Goal: Download file/media

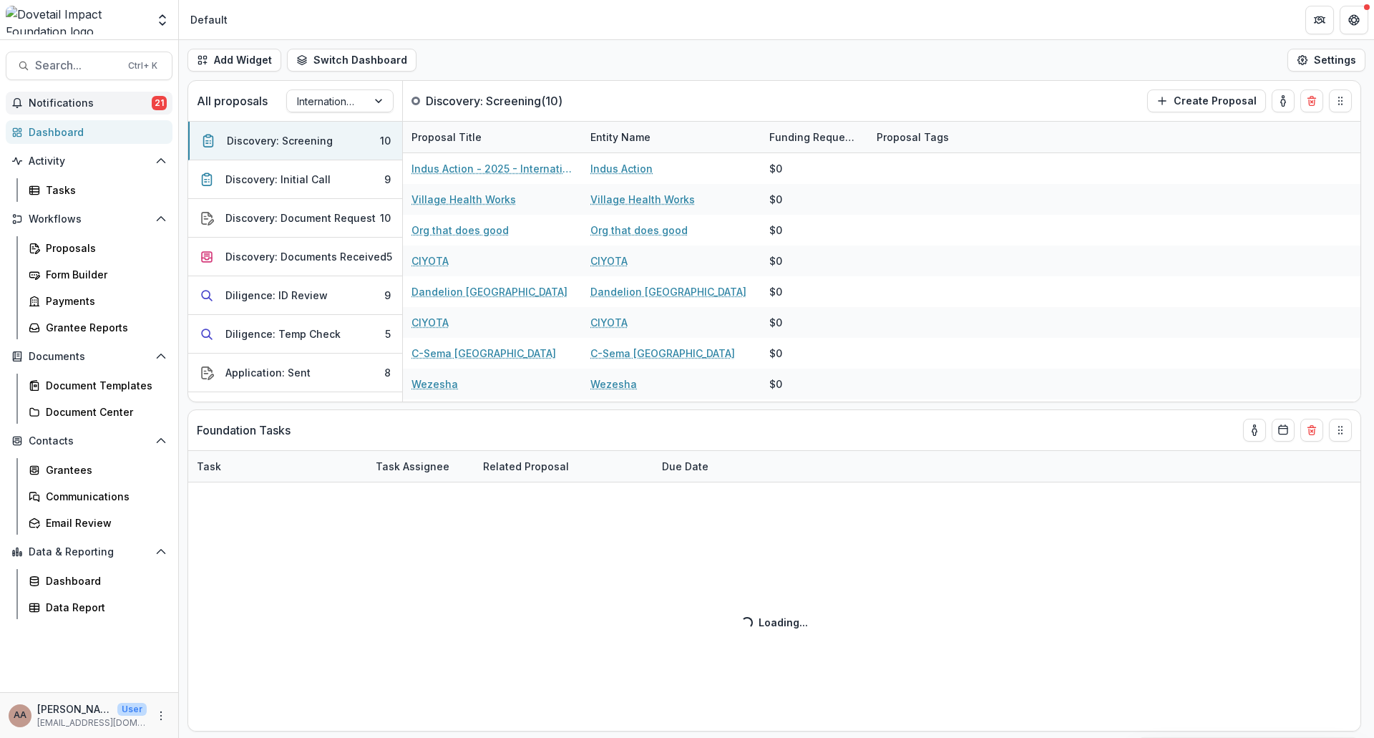
select select "******"
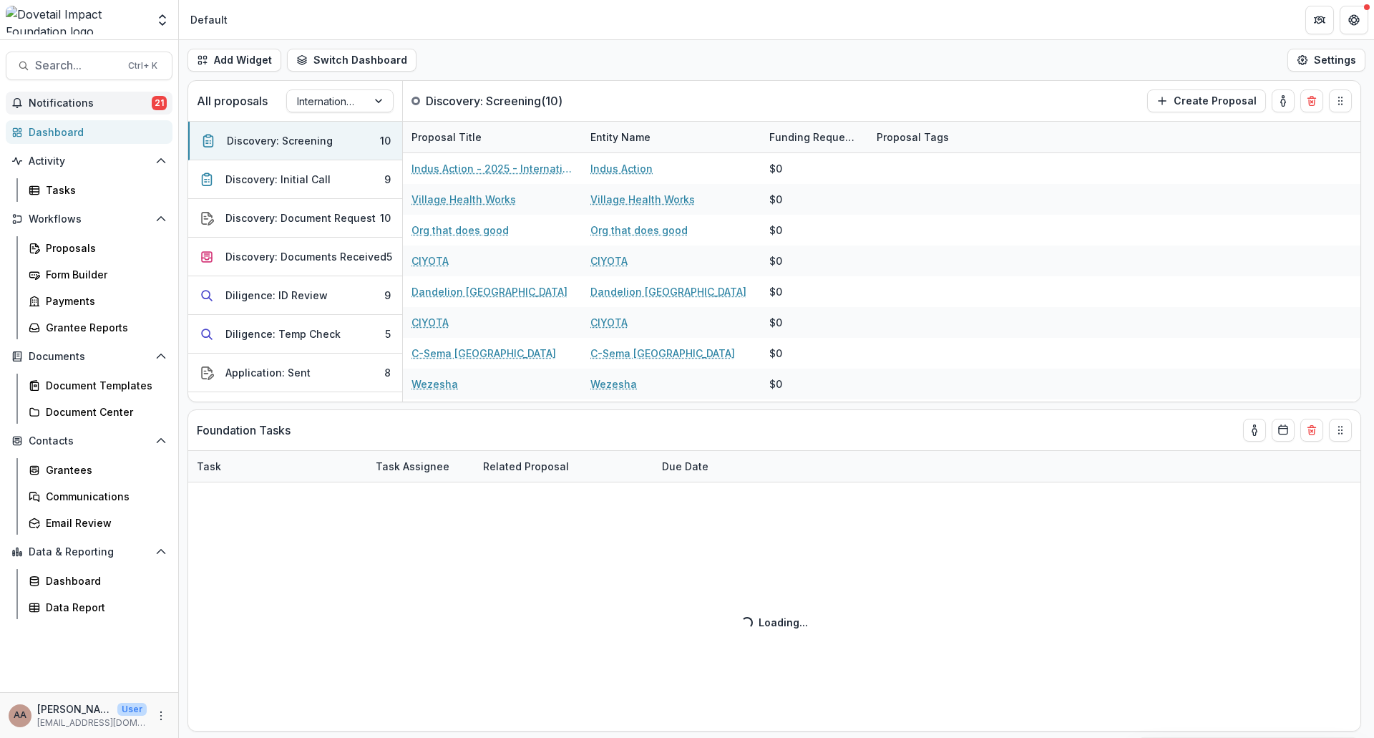
select select "******"
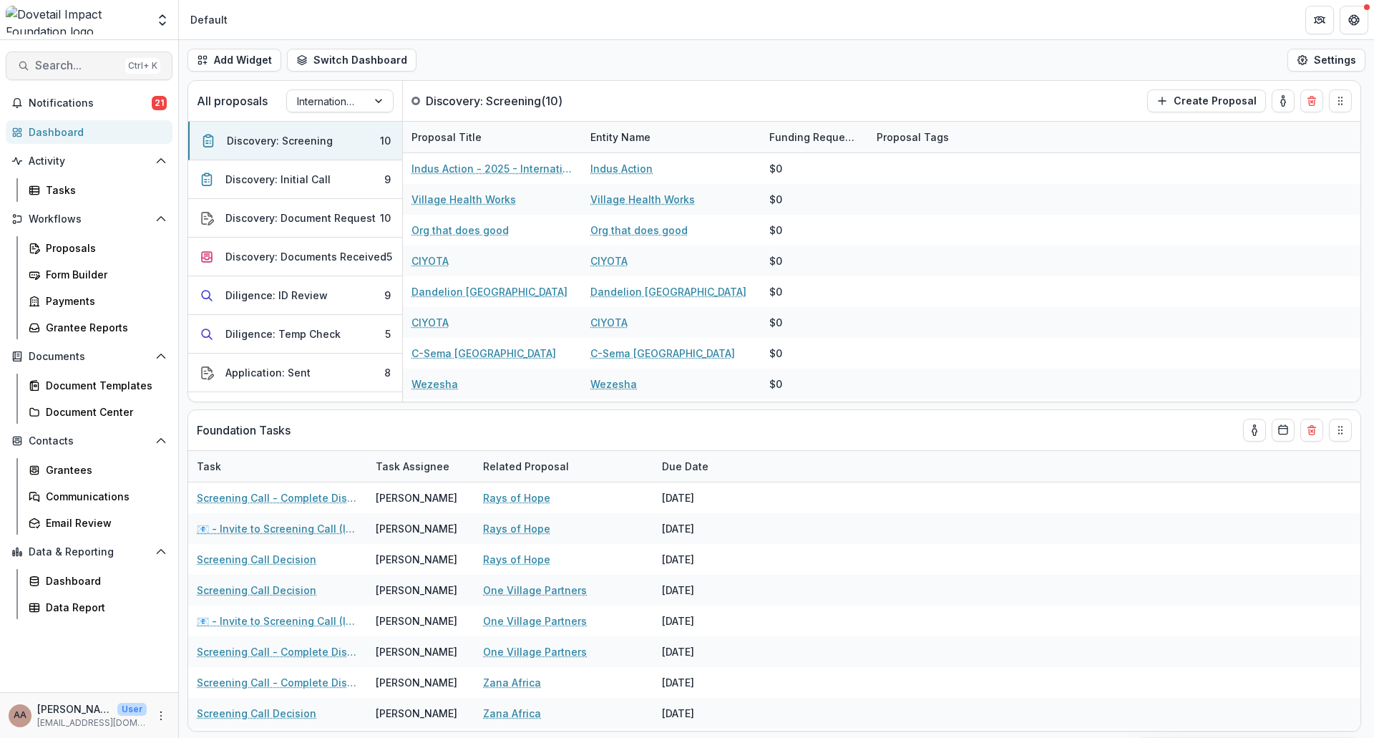
click at [96, 65] on span "Search..." at bounding box center [77, 66] width 84 height 14
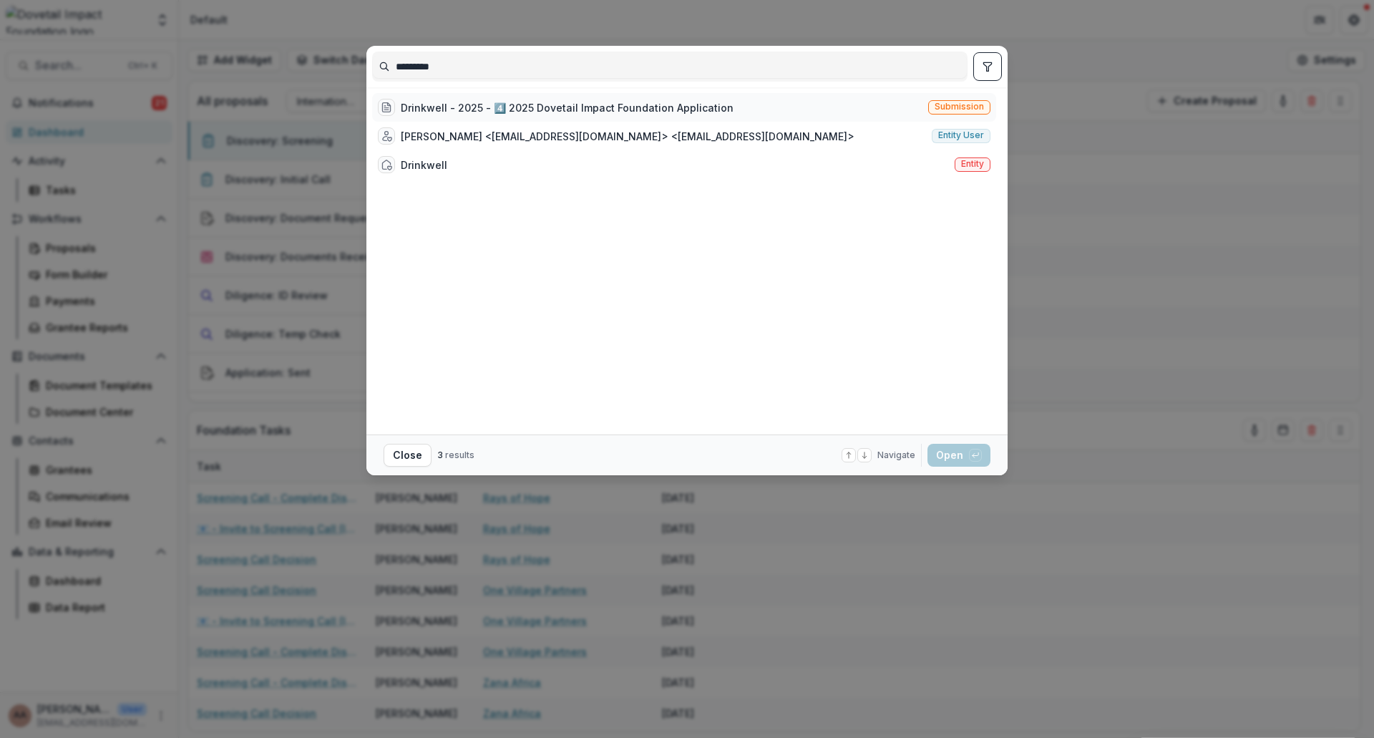
type input "*********"
click at [527, 114] on div "Drinkwell - 2025 - 4️⃣ 2025 Dovetail Impact Foundation Application" at bounding box center [567, 107] width 333 height 15
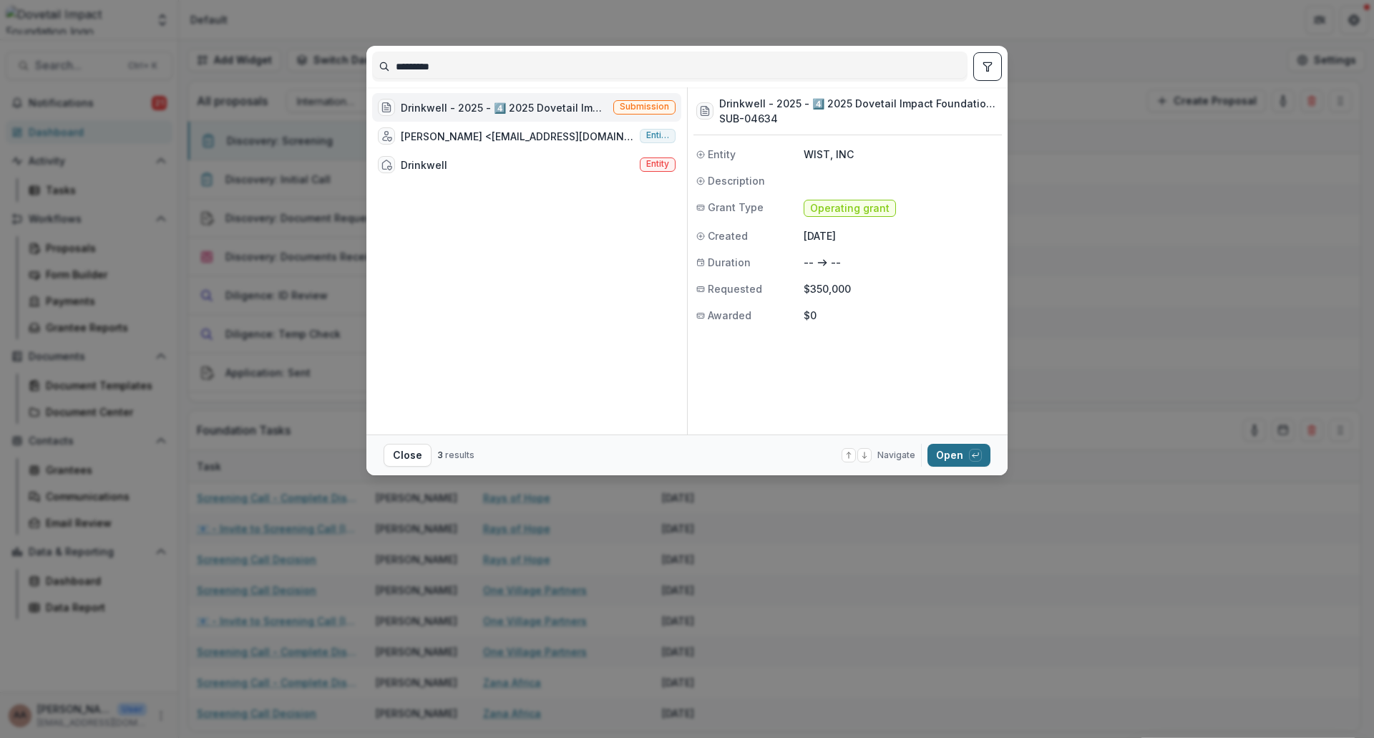
click at [981, 459] on div "button" at bounding box center [975, 455] width 13 height 13
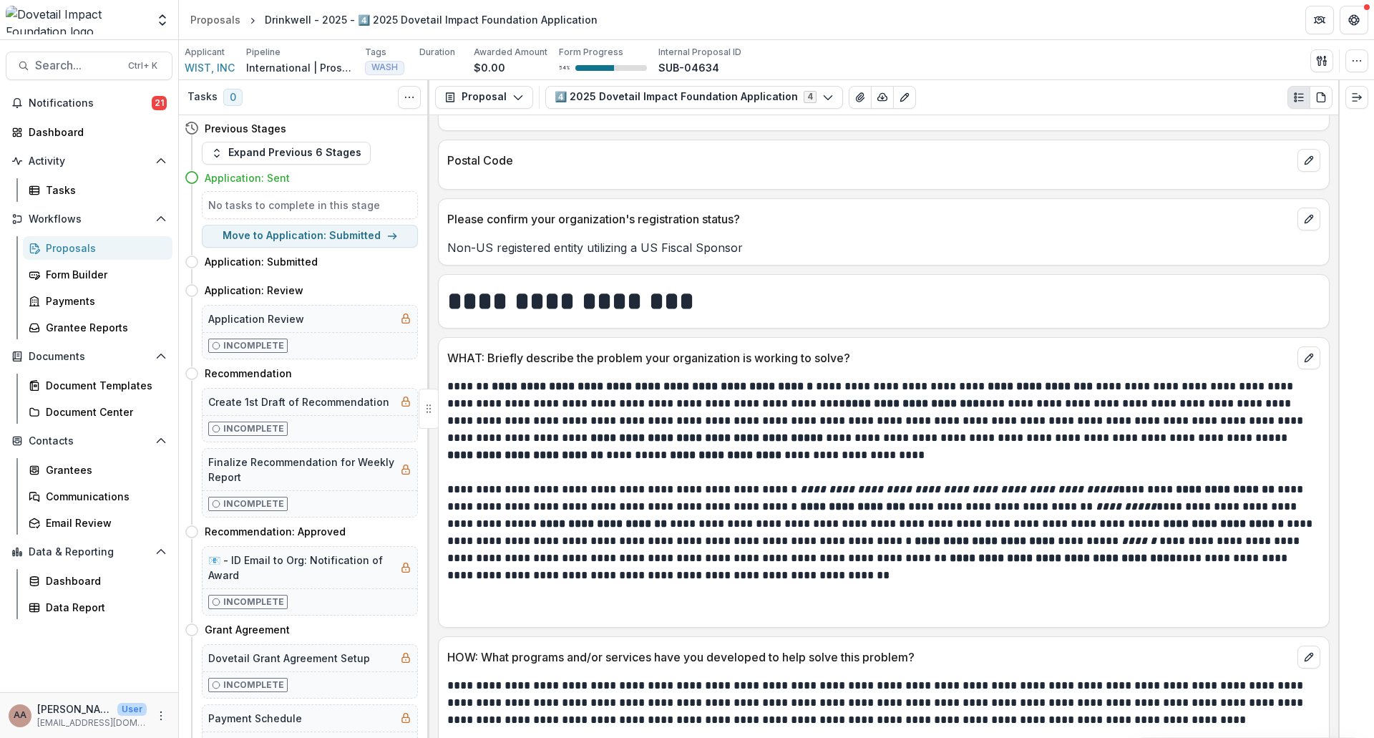
scroll to position [644, 0]
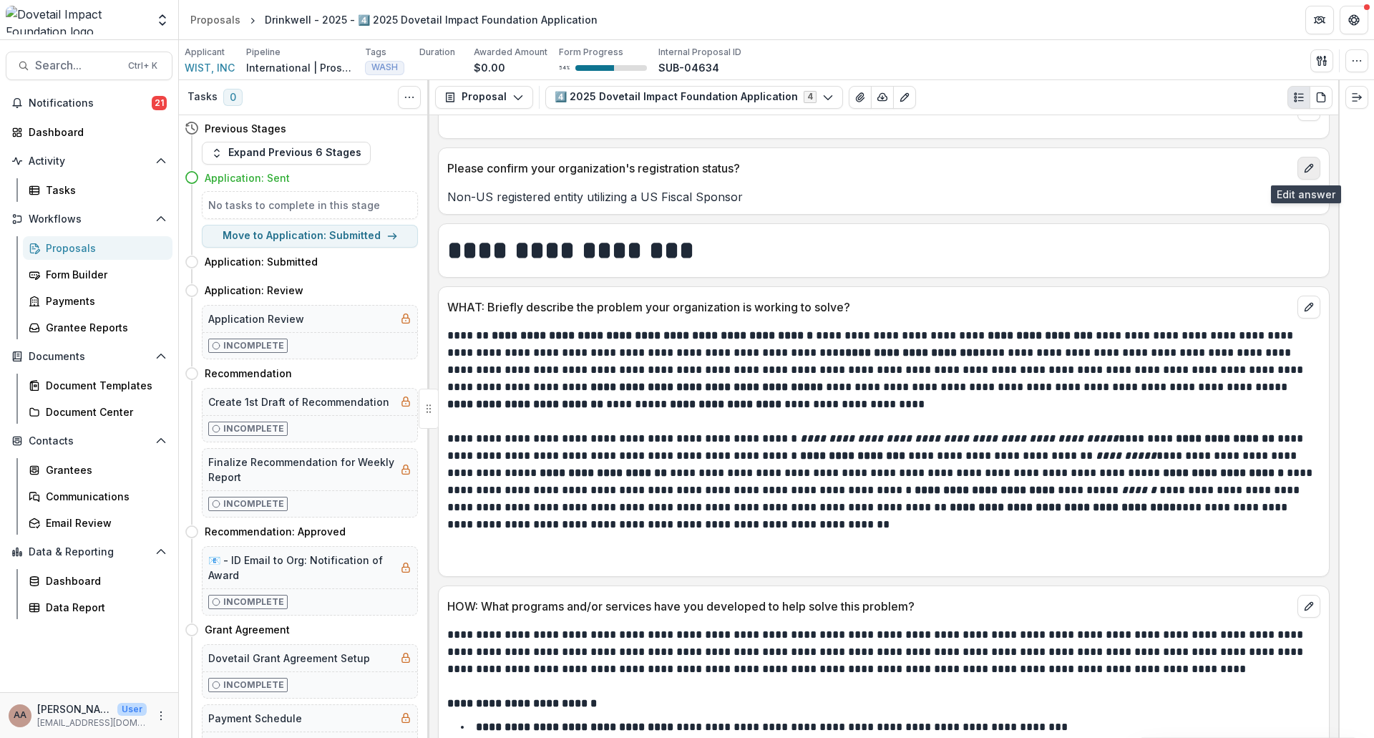
click at [1307, 167] on icon "edit" at bounding box center [1309, 168] width 8 height 8
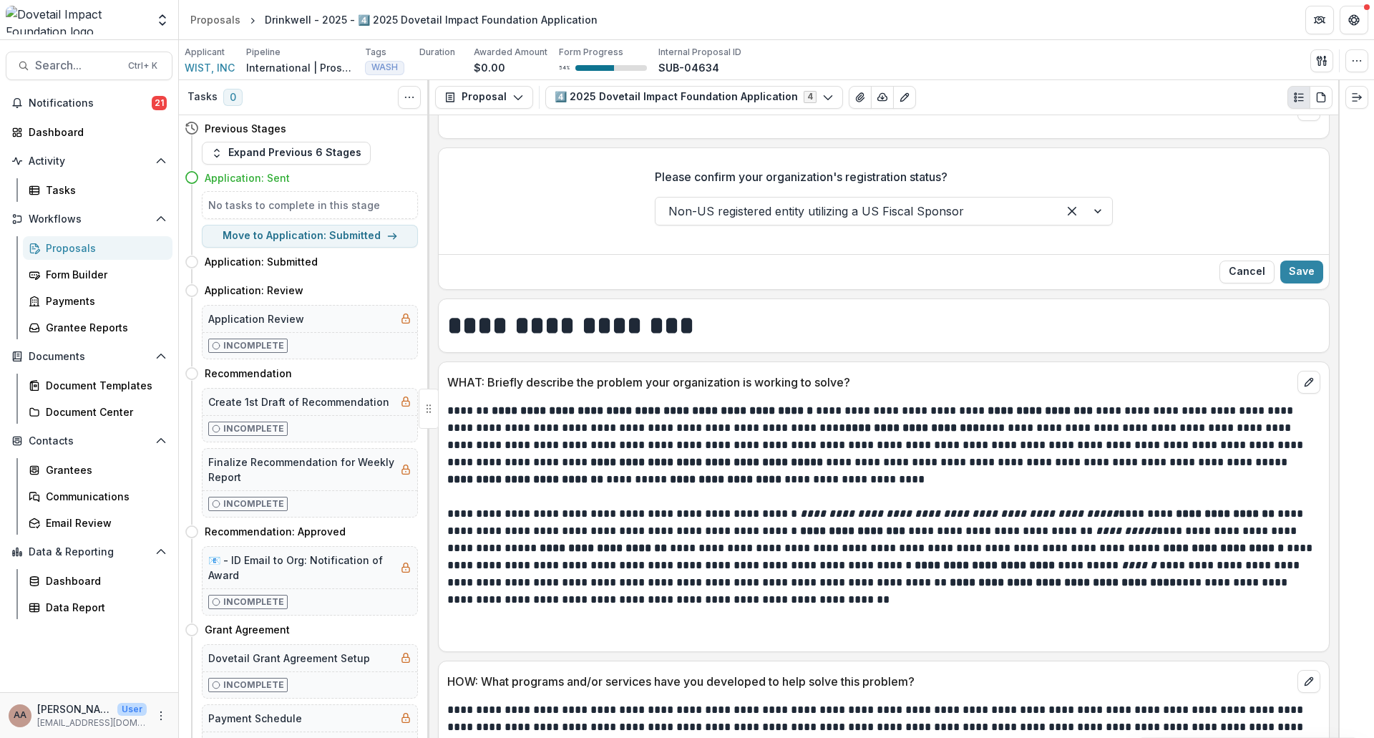
click at [887, 215] on div at bounding box center [856, 211] width 376 height 20
click at [1184, 198] on div "Please confirm your organization's registration status? Non-US registered entit…" at bounding box center [884, 203] width 890 height 92
click at [1305, 270] on button "Save" at bounding box center [1301, 271] width 43 height 23
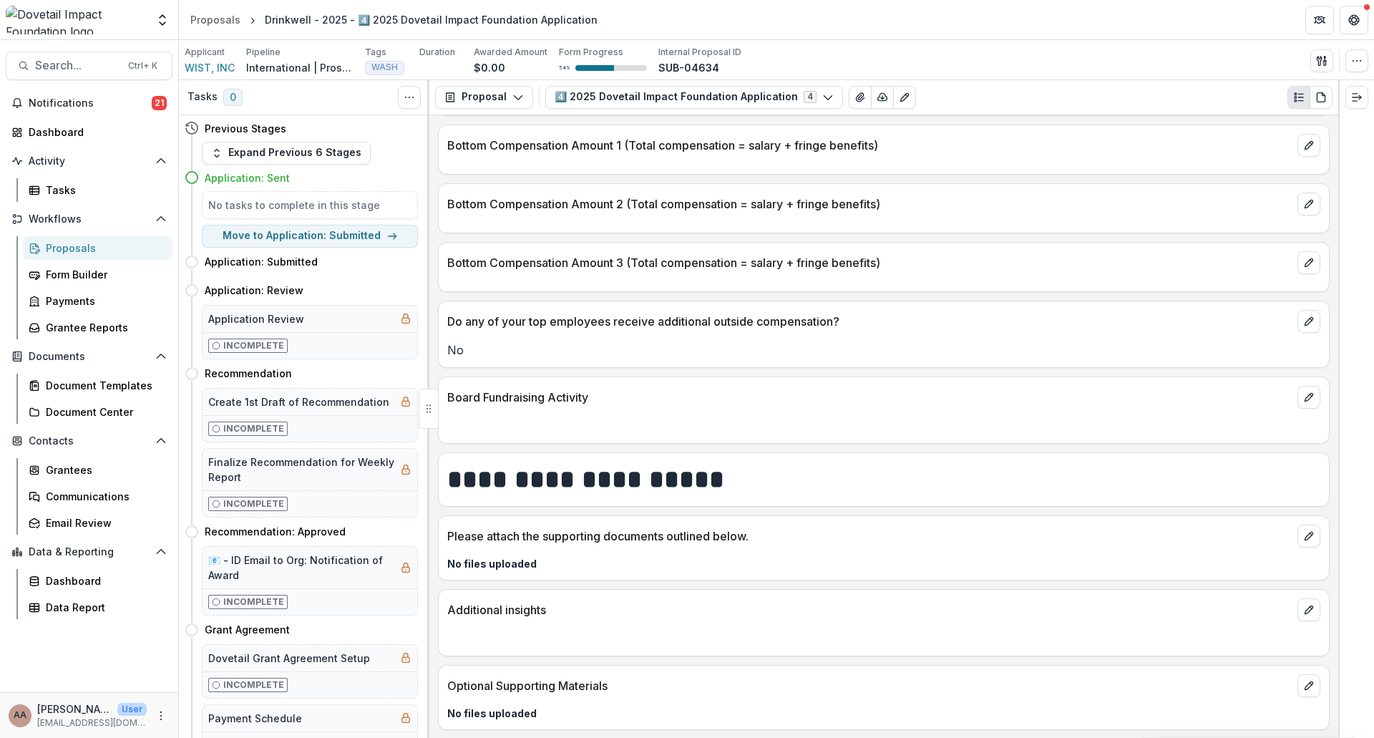
scroll to position [6247, 0]
click at [60, 73] on button "Search... Ctrl + K" at bounding box center [89, 66] width 167 height 29
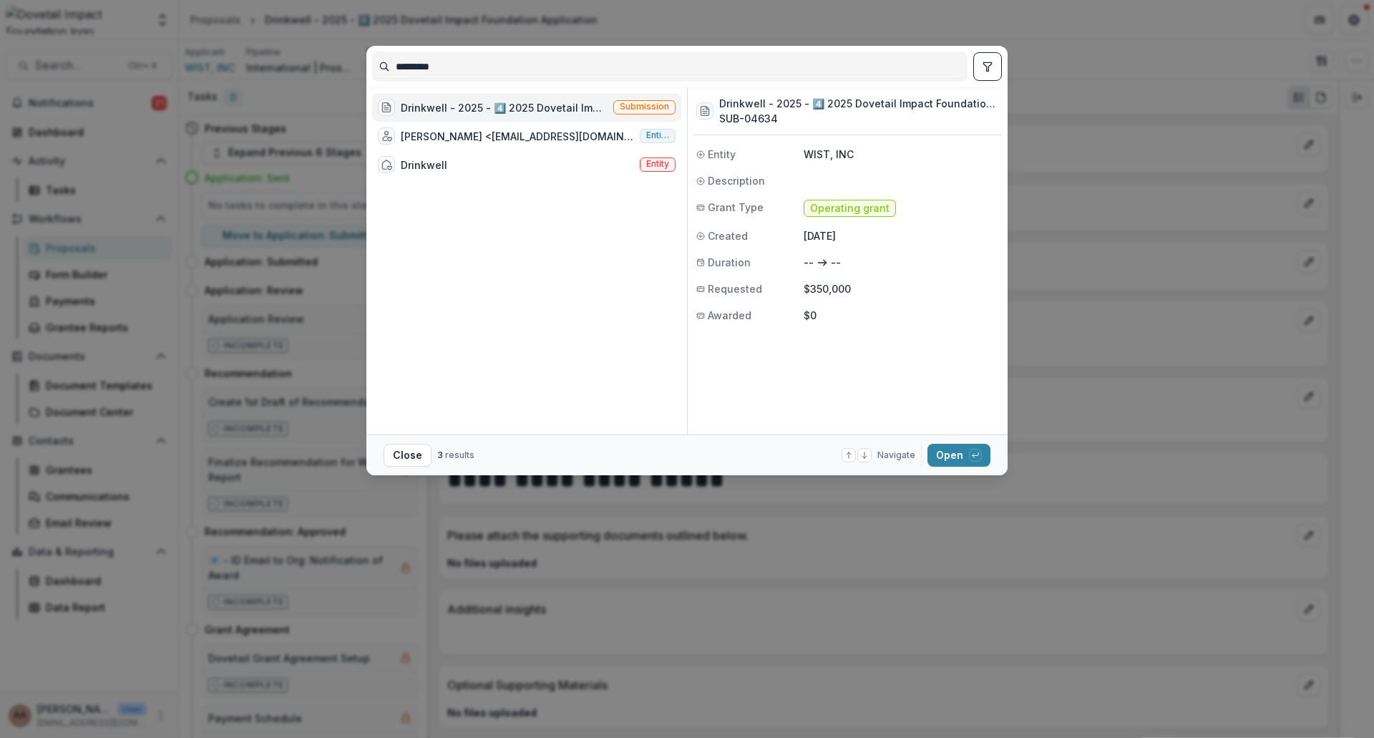
drag, startPoint x: 542, startPoint y: 71, endPoint x: 60, endPoint y: 42, distance: 483.2
click at [62, 42] on div "********* Drinkwell - 2025 - 4️⃣ 2025 Dovetail Impact Foundation Application Su…" at bounding box center [687, 369] width 1374 height 738
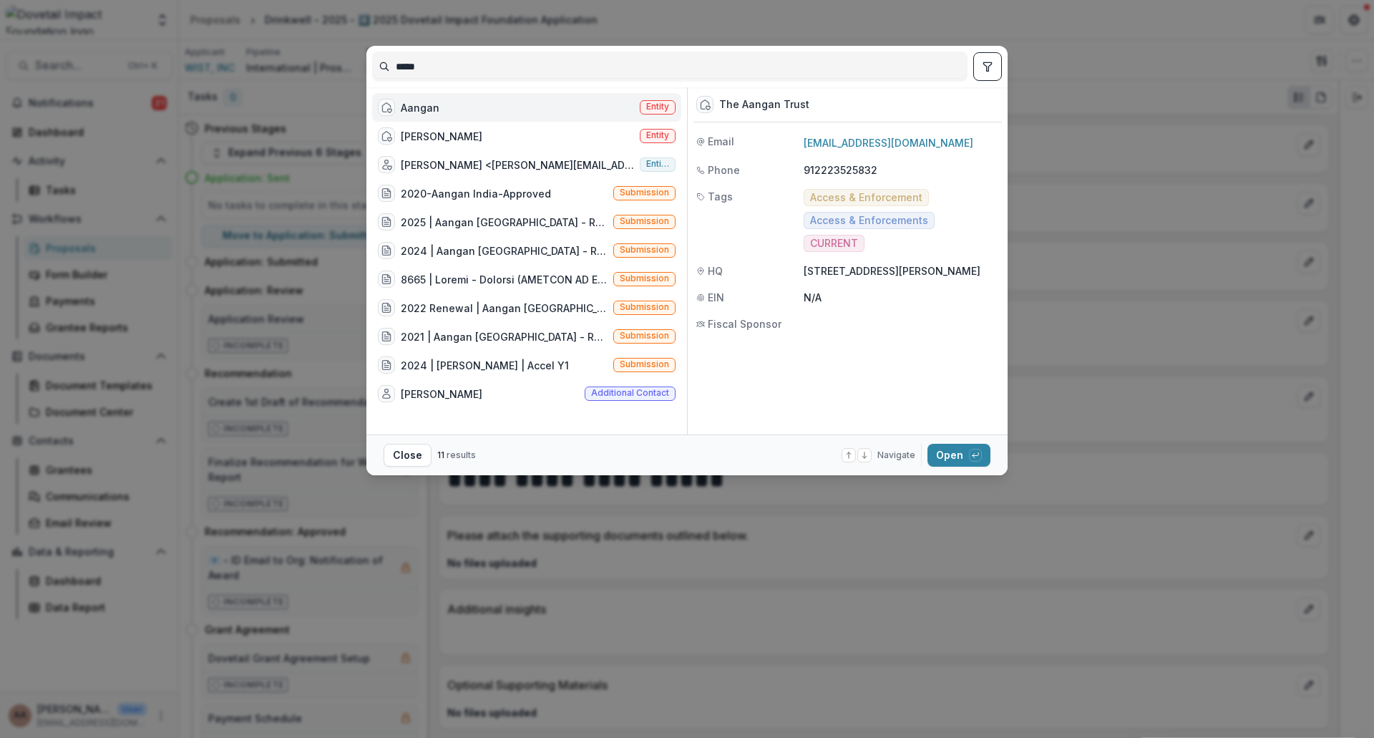
type input "*****"
click at [455, 103] on div "Aangan Entity" at bounding box center [526, 107] width 309 height 29
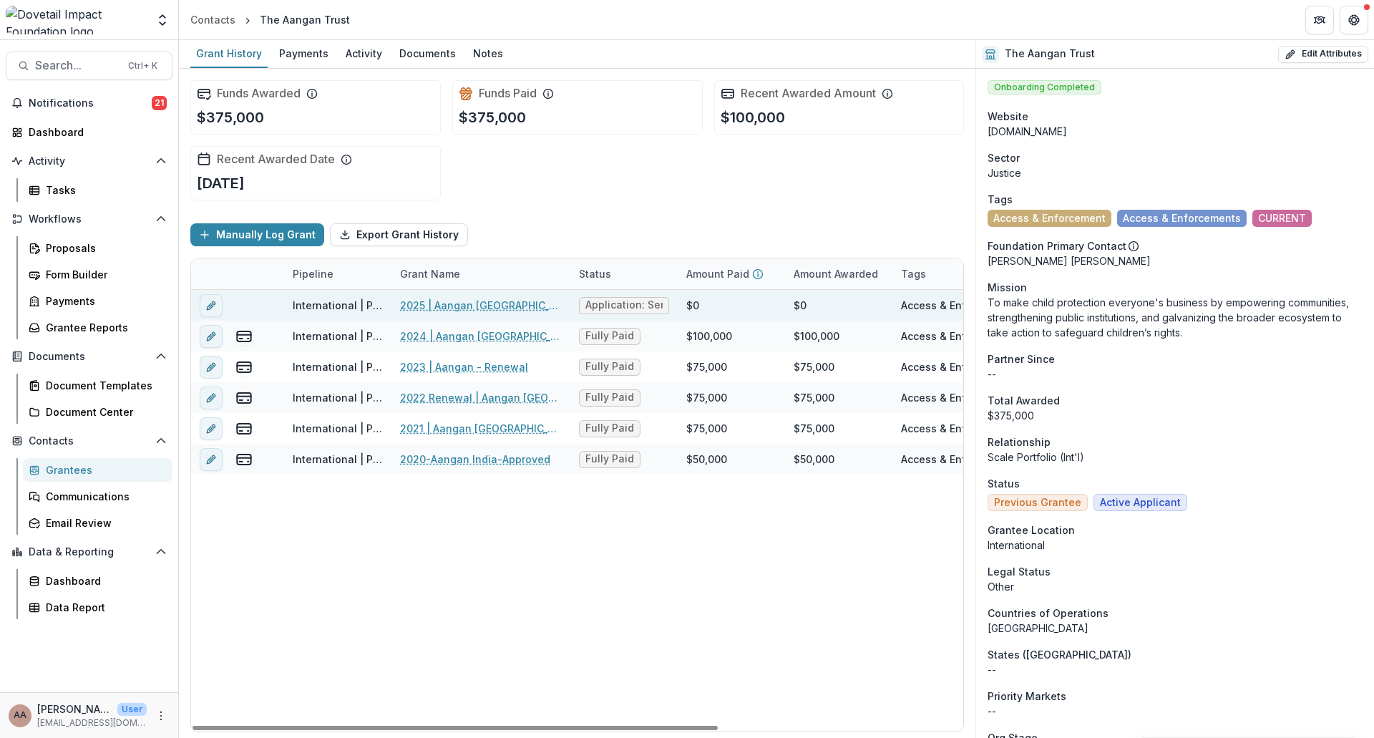
click at [502, 310] on link "2025 | Aangan [GEOGRAPHIC_DATA] - Renewal" at bounding box center [481, 305] width 162 height 15
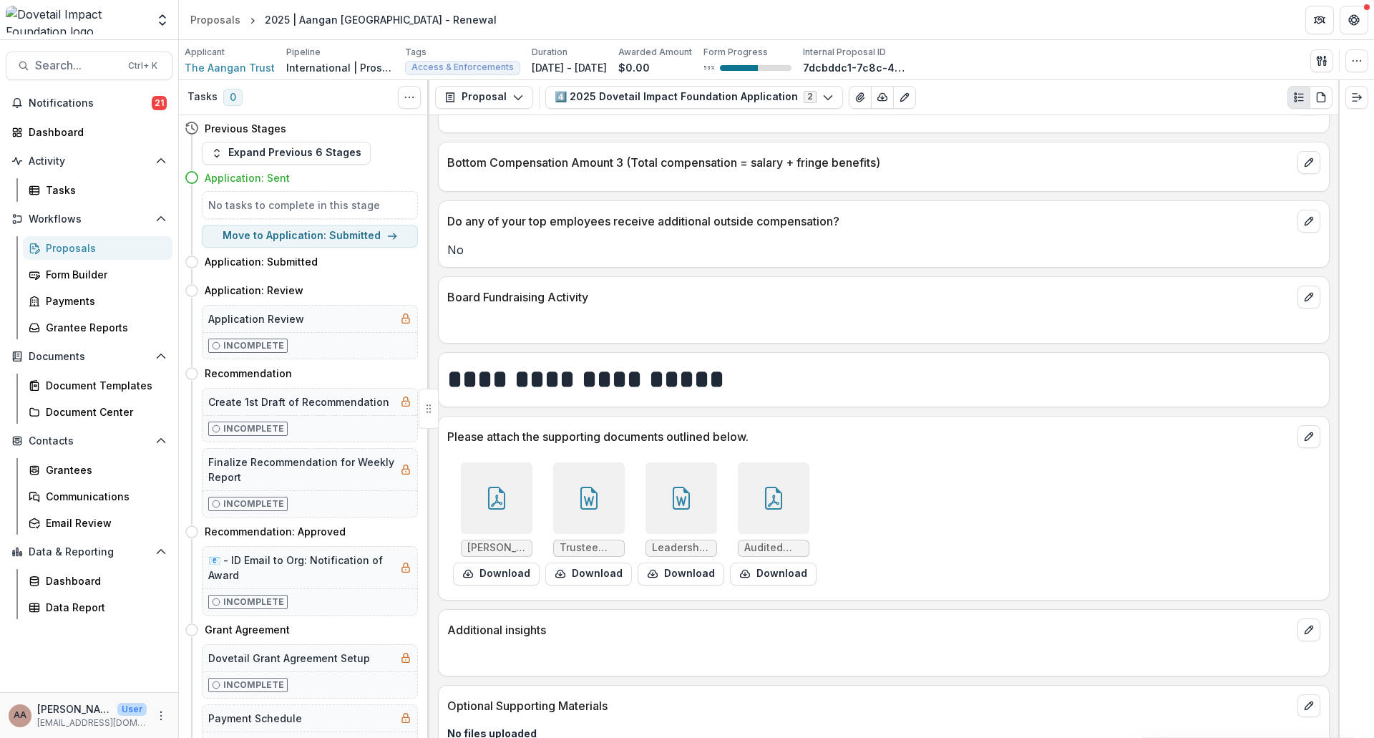
scroll to position [7452, 0]
click at [479, 480] on div at bounding box center [497, 496] width 72 height 72
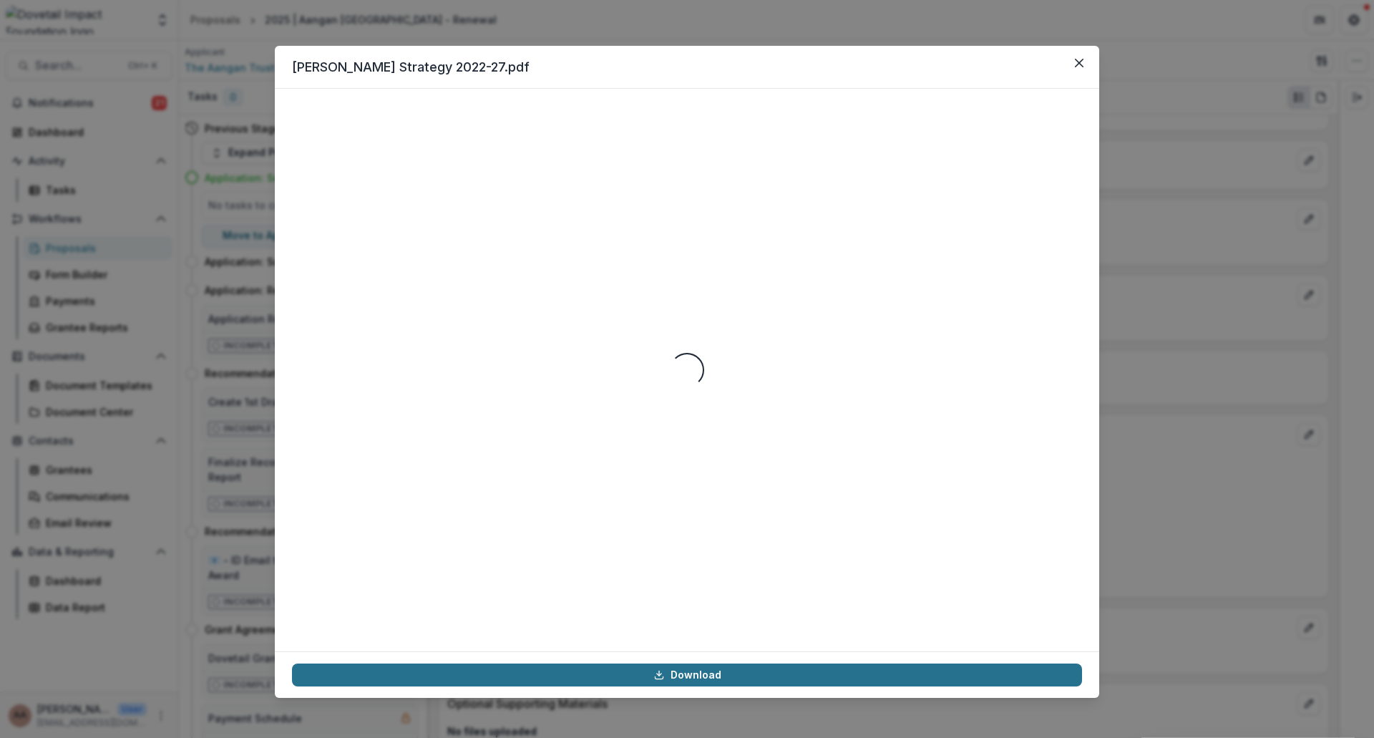
click at [706, 668] on link "Download" at bounding box center [687, 674] width 790 height 23
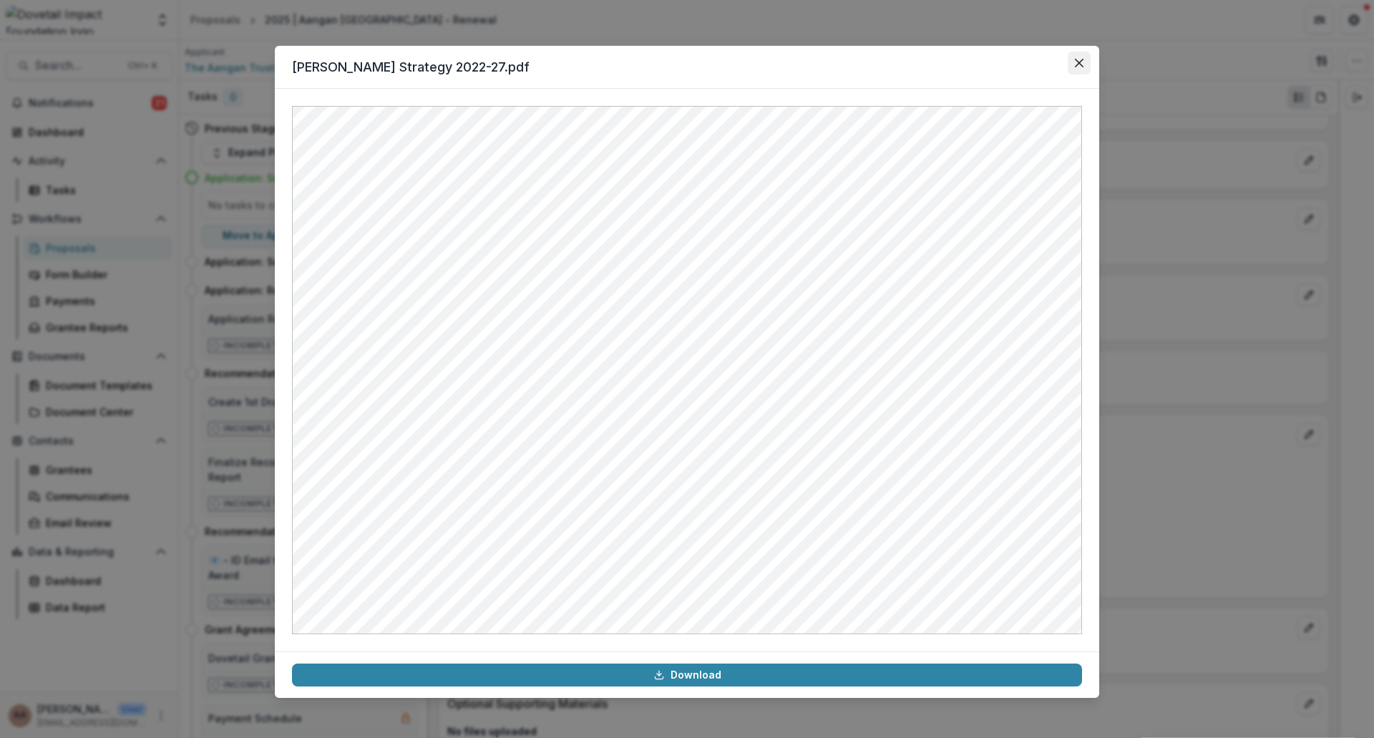
click at [1076, 54] on button "Close" at bounding box center [1079, 63] width 23 height 23
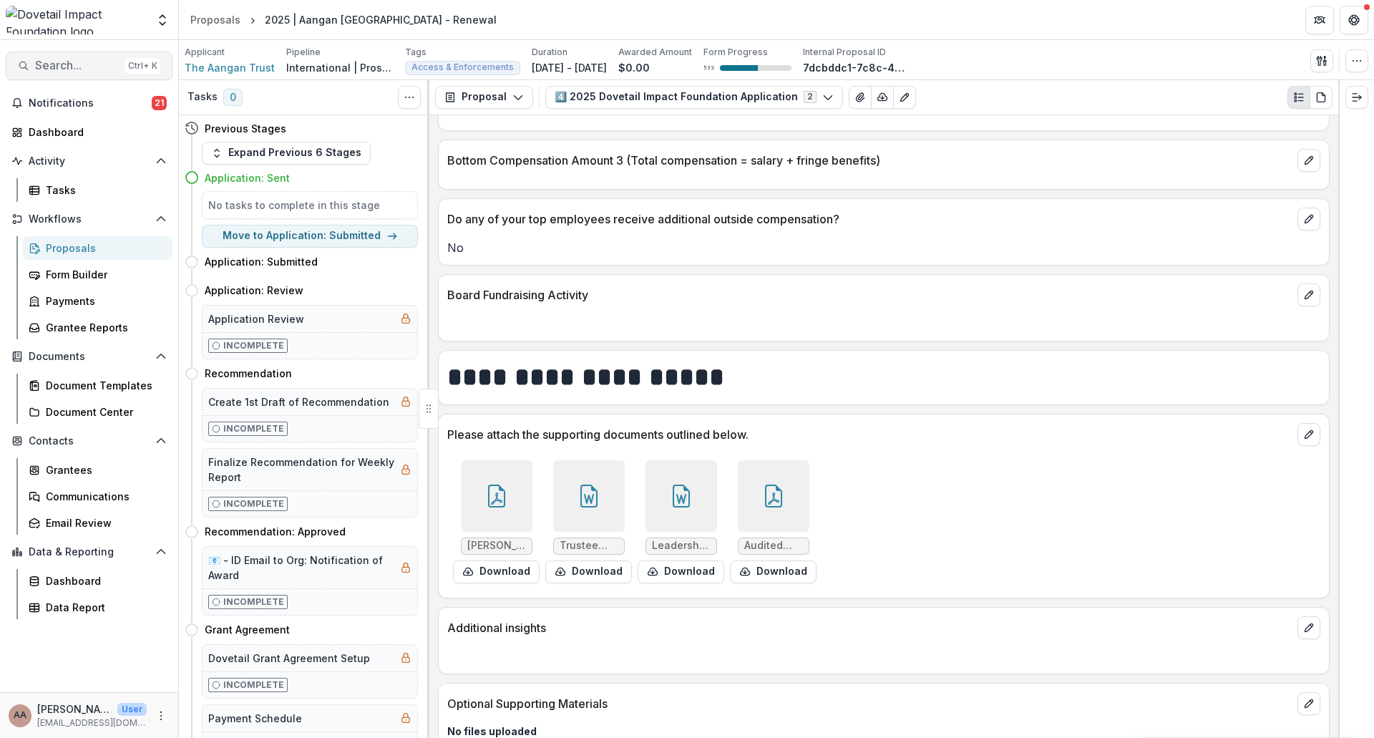
click at [53, 57] on button "Search... Ctrl + K" at bounding box center [89, 66] width 167 height 29
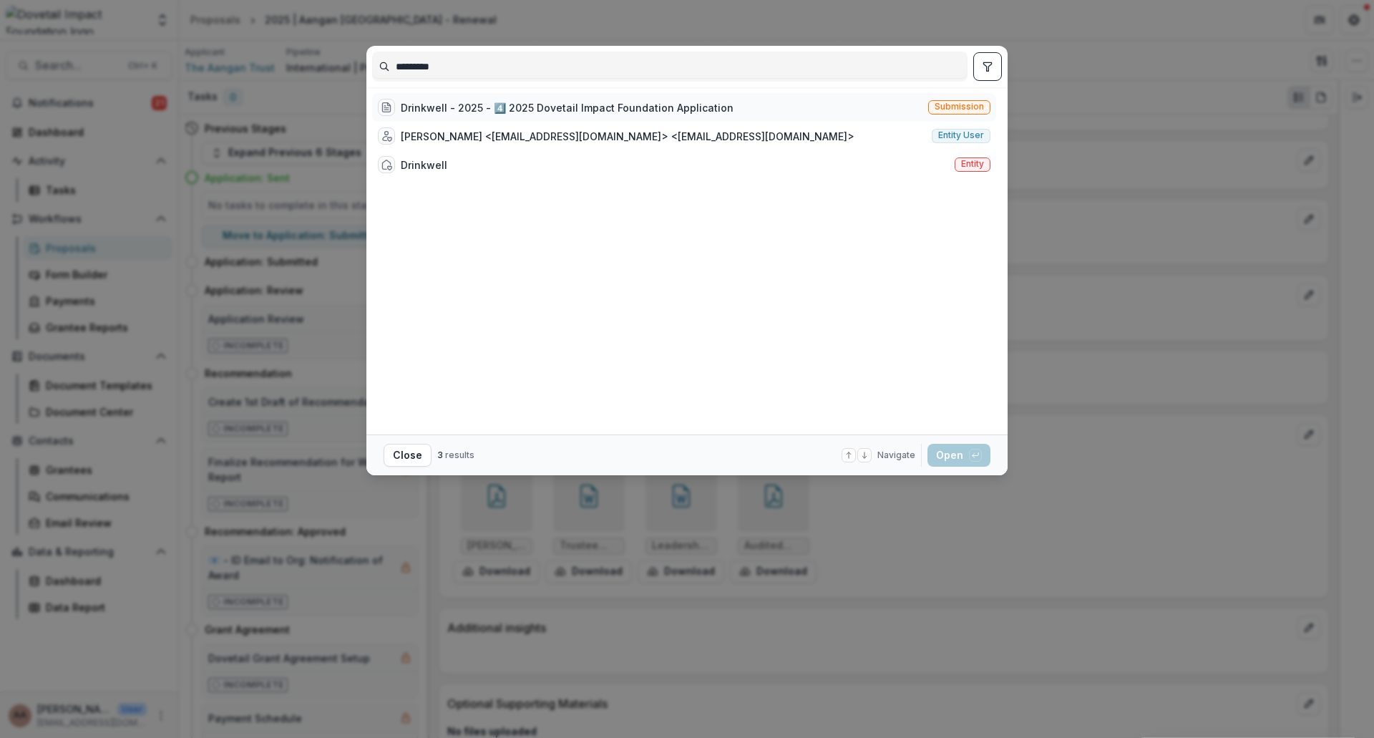
type input "*********"
click at [532, 113] on div "Drinkwell - 2025 - 4️⃣ 2025 Dovetail Impact Foundation Application" at bounding box center [567, 107] width 333 height 15
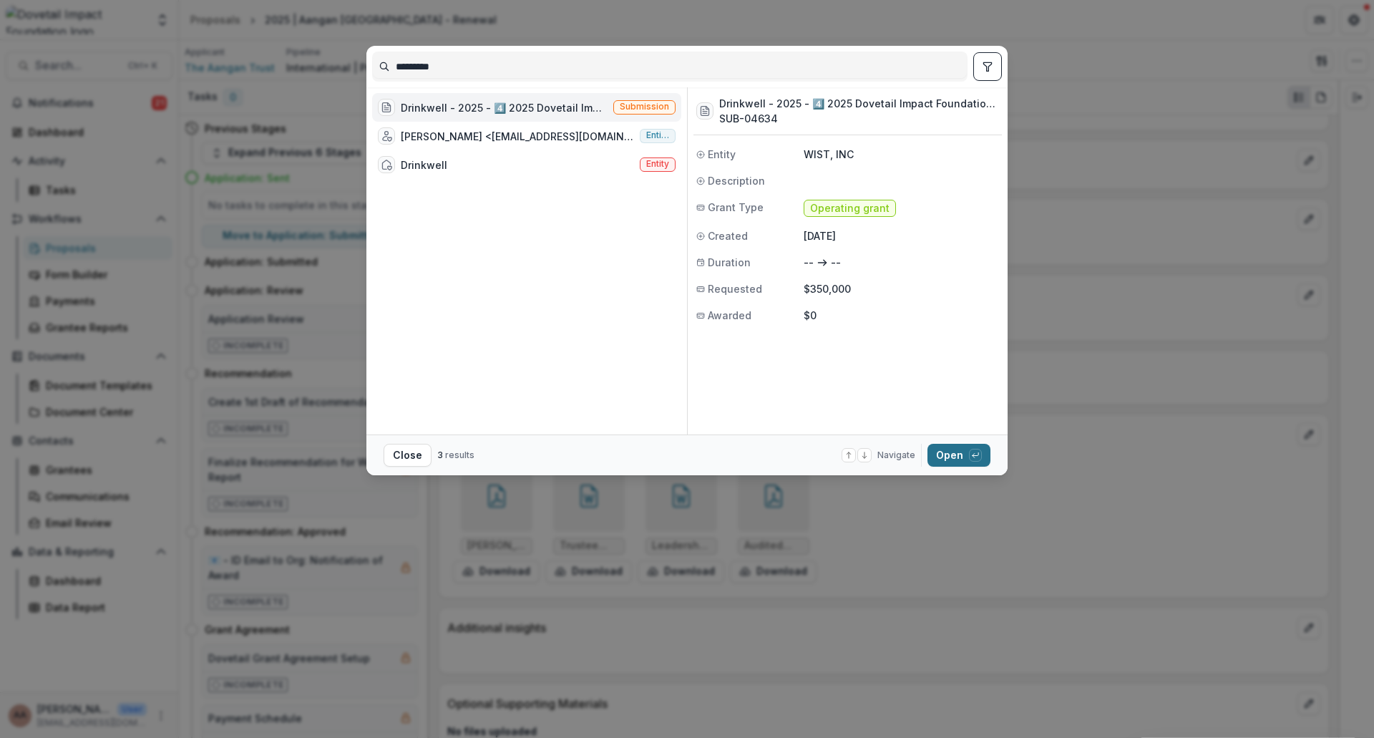
click at [966, 447] on button "Open with enter key" at bounding box center [958, 455] width 63 height 23
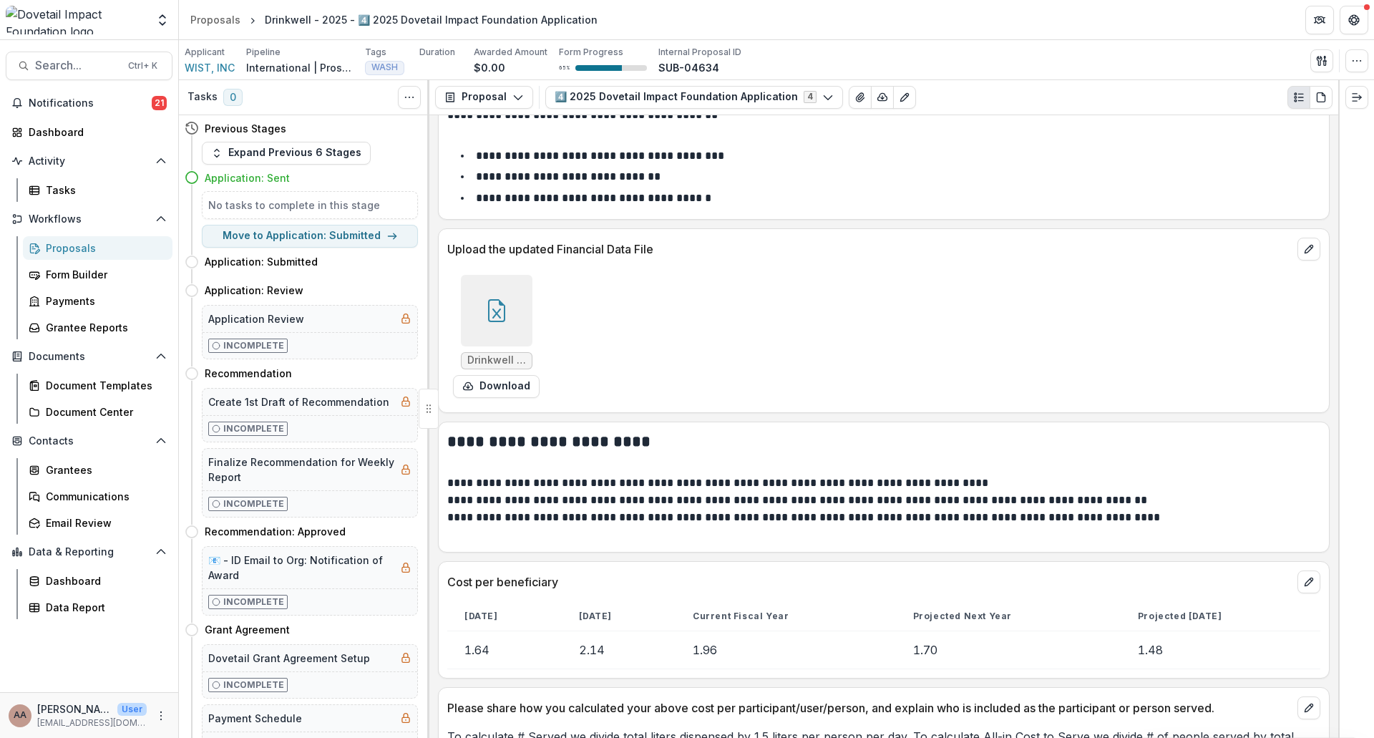
scroll to position [5021, 0]
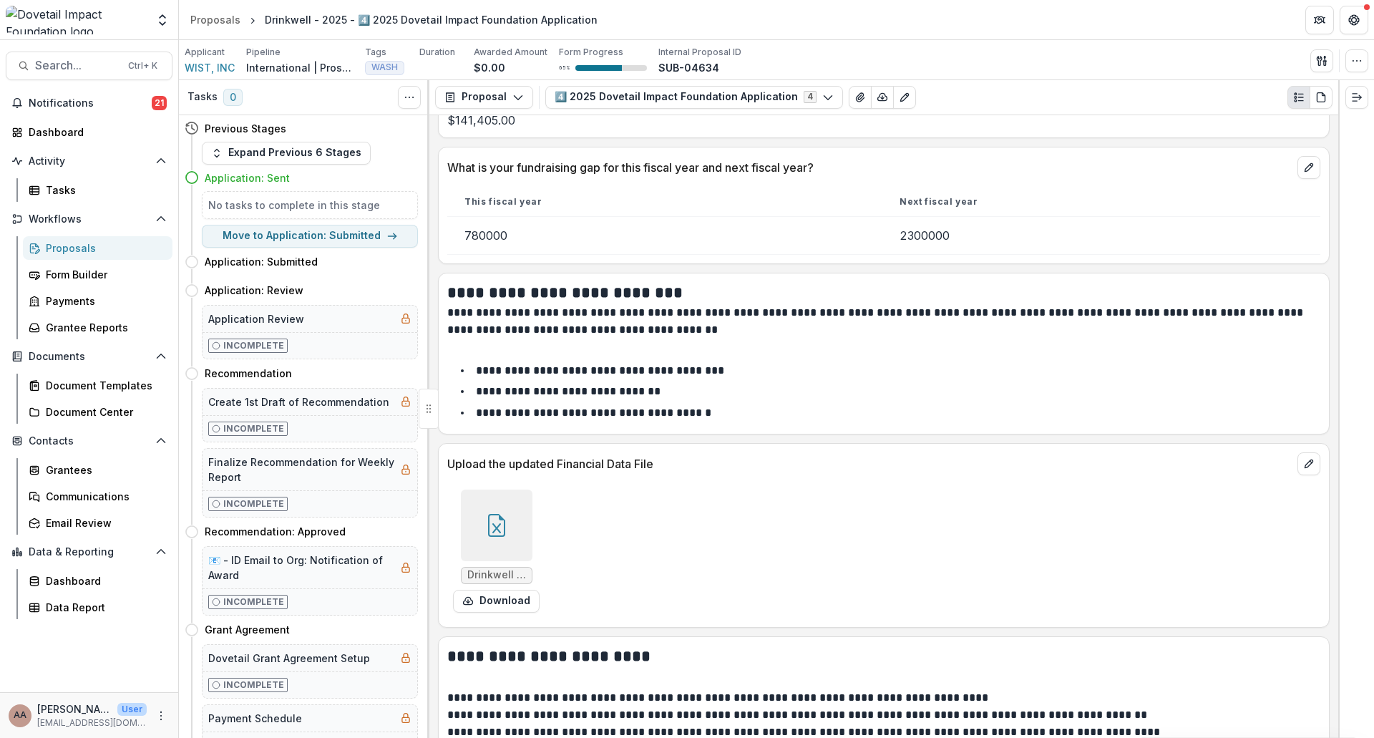
click at [492, 565] on div "Drinkwell 5 Year Financial.xlsx Download" at bounding box center [496, 550] width 87 height 123
click at [483, 570] on span "Drinkwell 5 Year Financial.xlsx" at bounding box center [496, 575] width 59 height 12
click at [510, 501] on div at bounding box center [497, 525] width 72 height 72
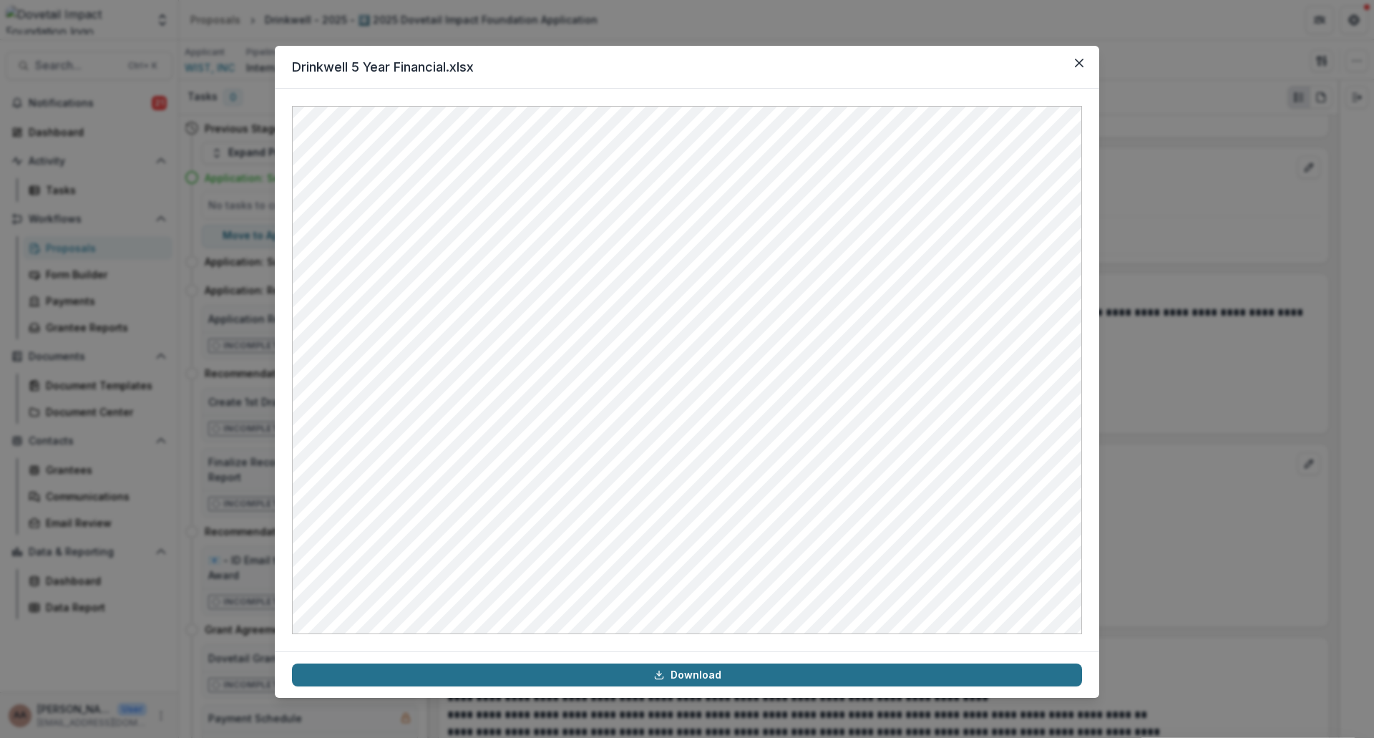
click at [673, 676] on link "Download" at bounding box center [687, 674] width 790 height 23
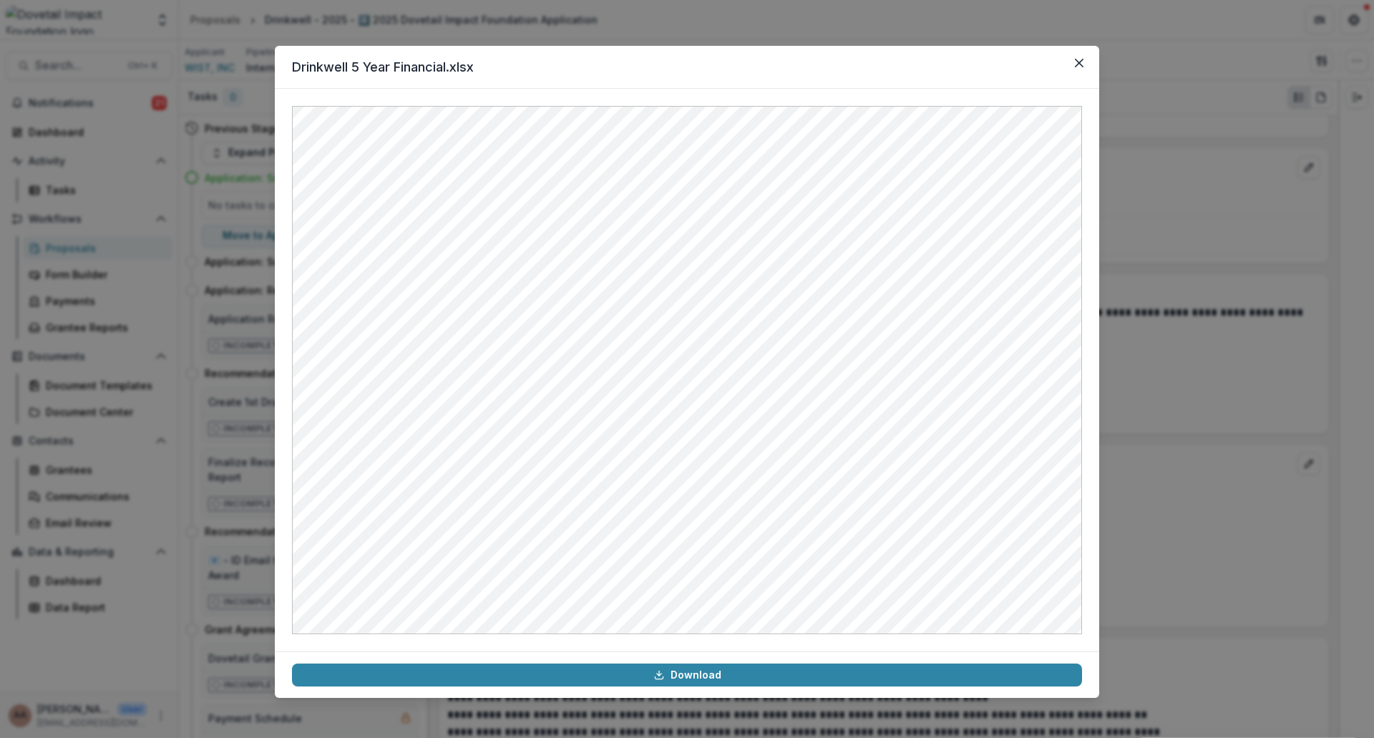
drag, startPoint x: 1083, startPoint y: 59, endPoint x: 1151, endPoint y: 20, distance: 78.2
click at [1083, 59] on button "Close" at bounding box center [1079, 63] width 23 height 23
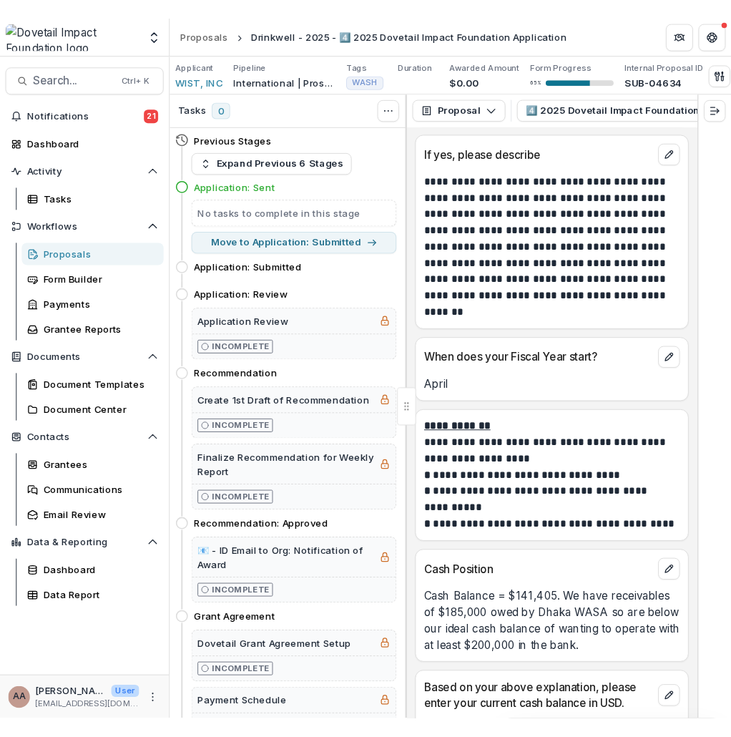
scroll to position [7886, 0]
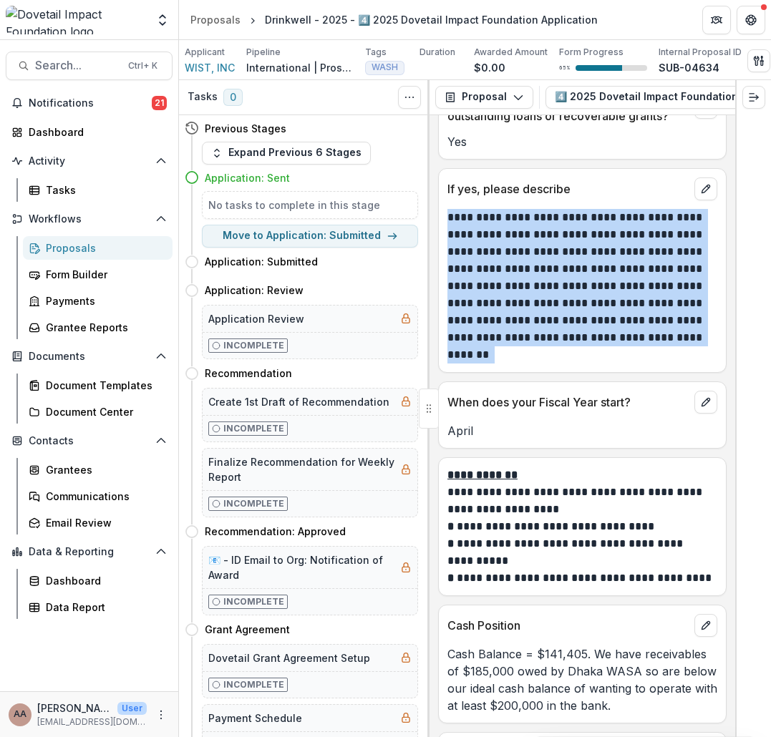
drag, startPoint x: 545, startPoint y: 427, endPoint x: 444, endPoint y: 283, distance: 176.7
click at [444, 283] on div "**********" at bounding box center [582, 286] width 287 height 155
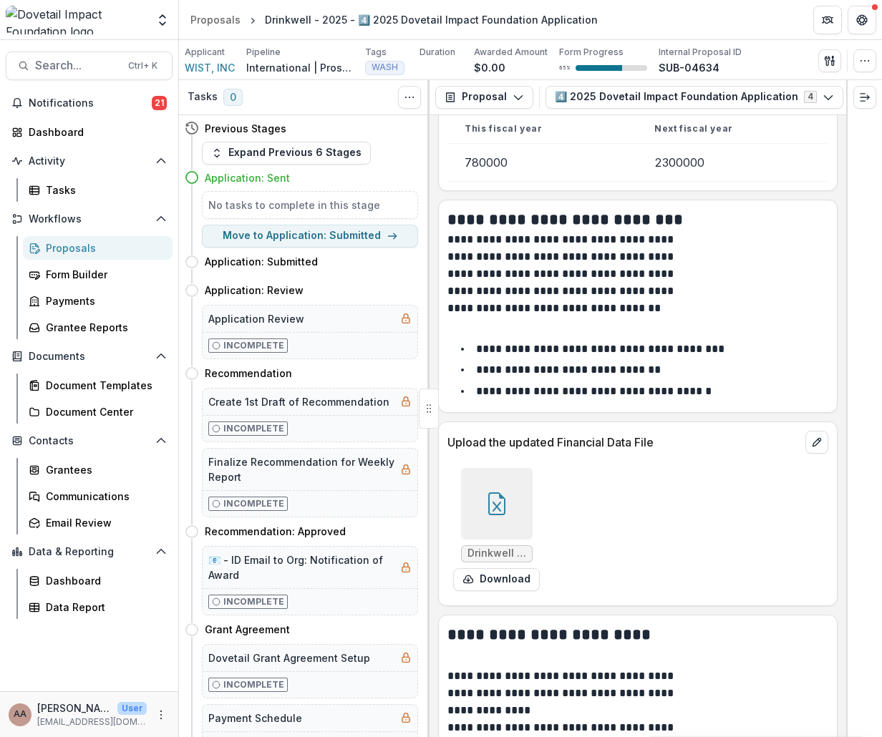
scroll to position [6274, 0]
